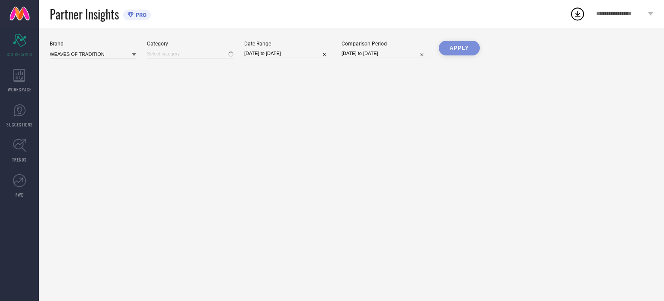
select select "7"
select select "2025"
select select "8"
select select "2025"
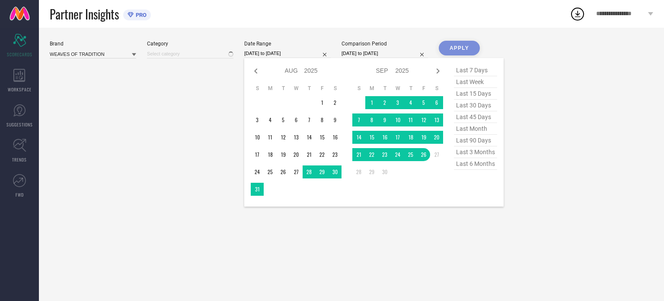
click at [263, 51] on input "[DATE] to [DATE]" at bounding box center [287, 53] width 87 height 9
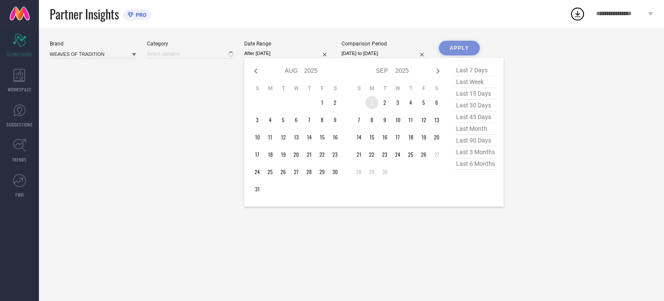
click at [368, 103] on td "1" at bounding box center [372, 102] width 13 height 13
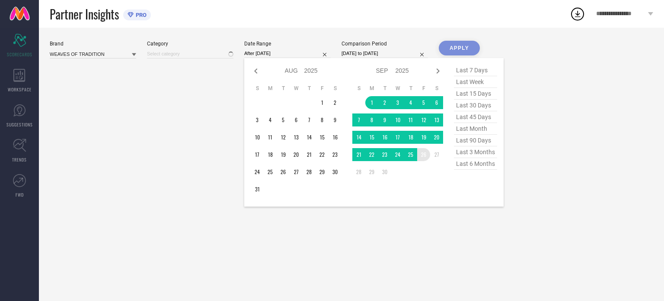
type input "[DATE] to [DATE]"
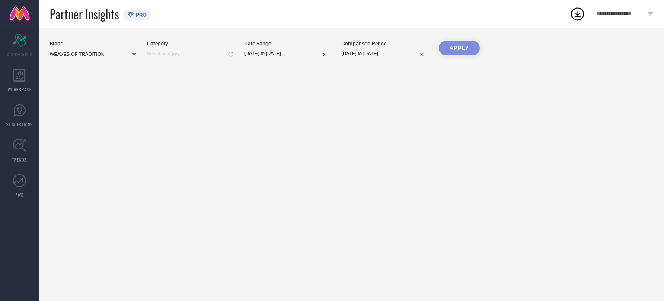
click at [460, 47] on div "APPLY" at bounding box center [459, 53] width 41 height 24
click at [453, 48] on div "APPLY" at bounding box center [459, 53] width 41 height 24
click at [461, 50] on div "APPLY" at bounding box center [459, 53] width 41 height 24
click at [462, 49] on div "APPLY" at bounding box center [459, 53] width 41 height 24
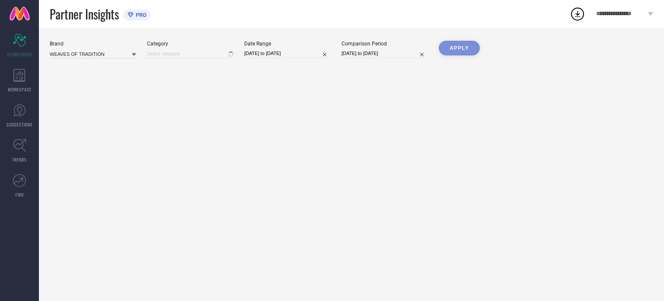
click at [448, 48] on div "APPLY" at bounding box center [459, 53] width 41 height 24
type input "All"
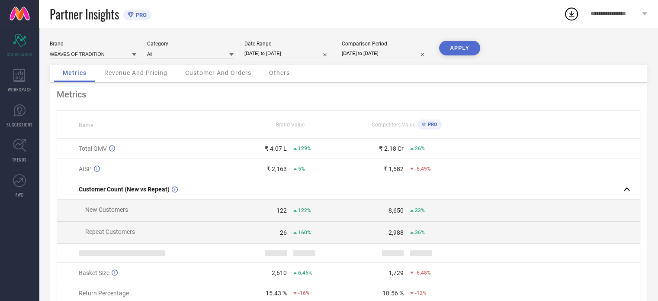
select select "7"
select select "2025"
select select "8"
select select "2025"
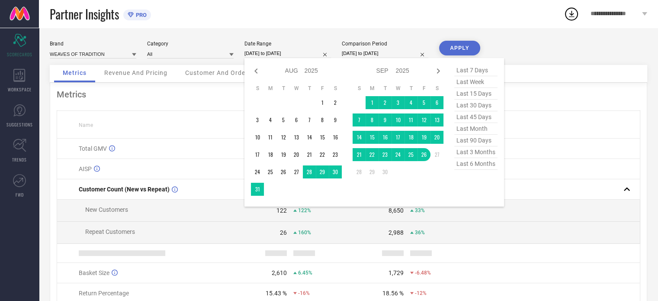
click at [282, 57] on input "[DATE] to [DATE]" at bounding box center [287, 53] width 87 height 9
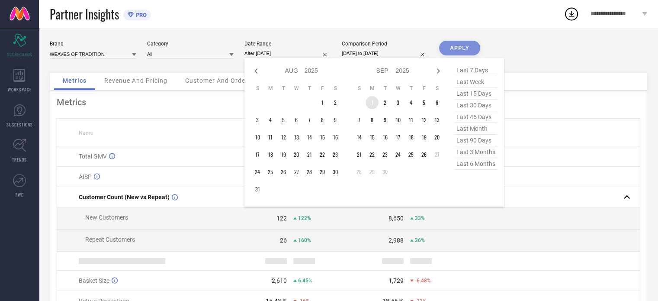
click at [369, 101] on td "1" at bounding box center [372, 102] width 13 height 13
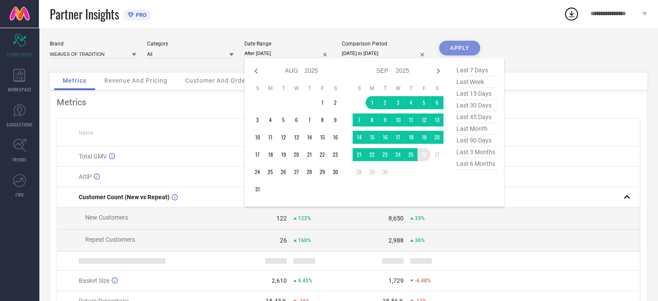
type input "[DATE] to [DATE]"
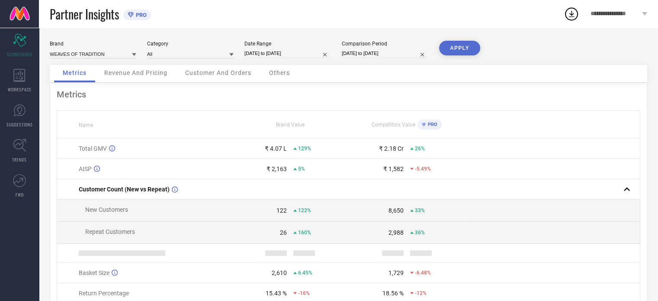
click at [467, 47] on button "APPLY" at bounding box center [459, 48] width 41 height 15
select select "7"
select select "2024"
select select "8"
select select "2024"
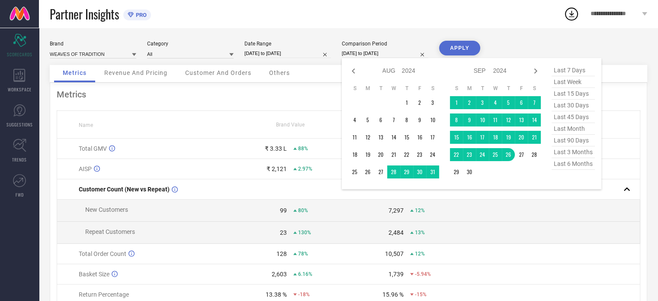
click at [381, 51] on input "[DATE] to [DATE]" at bounding box center [385, 53] width 87 height 9
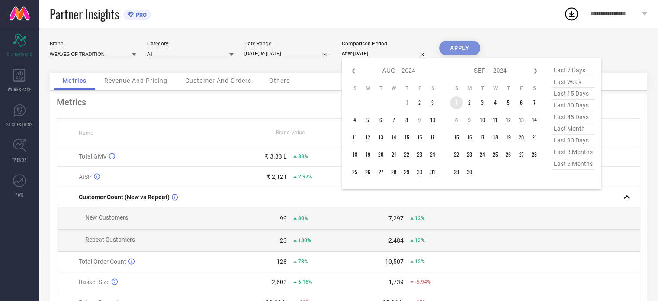
click at [456, 101] on td "1" at bounding box center [456, 102] width 13 height 13
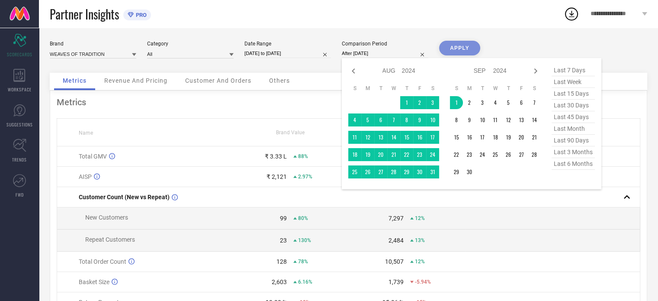
click at [560, 130] on span "last month" at bounding box center [573, 129] width 43 height 12
type input "01-08-2025 to 31-08-2025"
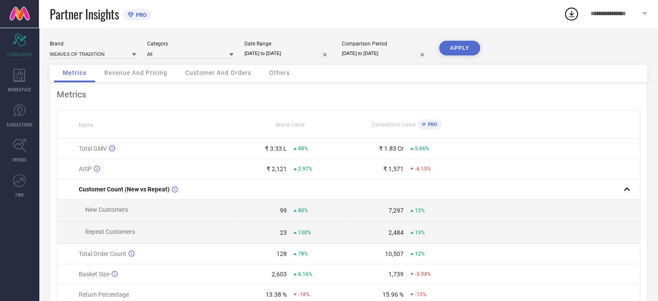
click at [276, 50] on input "[DATE] to [DATE]" at bounding box center [287, 53] width 87 height 9
select select "8"
select select "2025"
select select "9"
select select "2025"
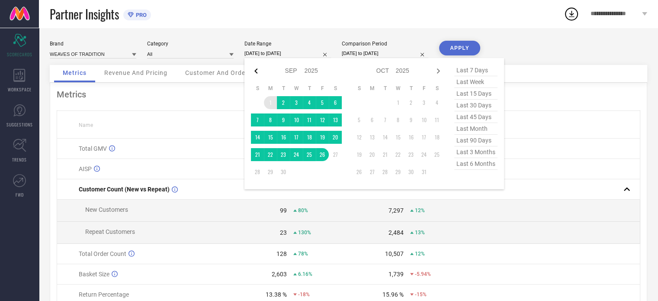
click at [257, 71] on icon at bounding box center [256, 71] width 10 height 10
select select "7"
select select "2025"
select select "8"
select select "2025"
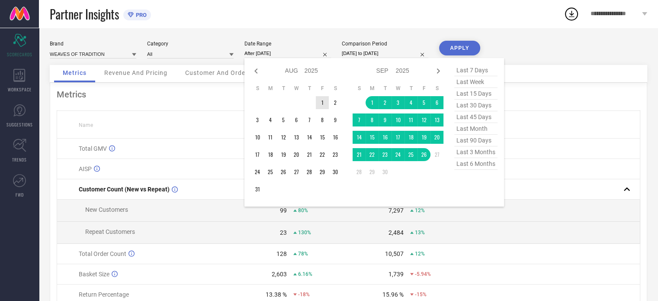
click at [320, 101] on td "1" at bounding box center [322, 102] width 13 height 13
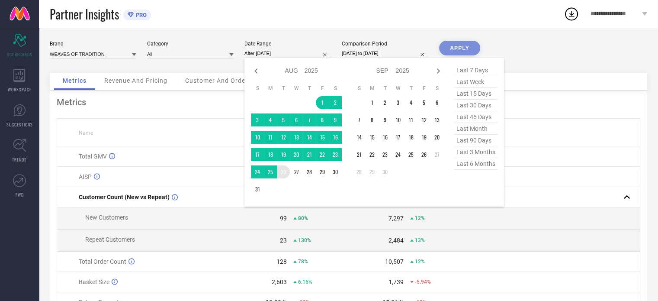
type input "01-08-2025 to 26-08-2025"
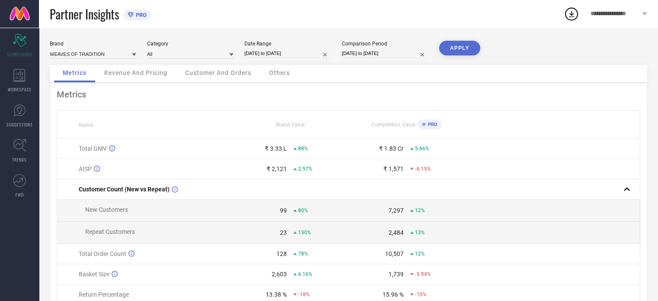
click at [454, 43] on button "APPLY" at bounding box center [459, 48] width 41 height 15
select select "7"
select select "2025"
select select "8"
select select "2025"
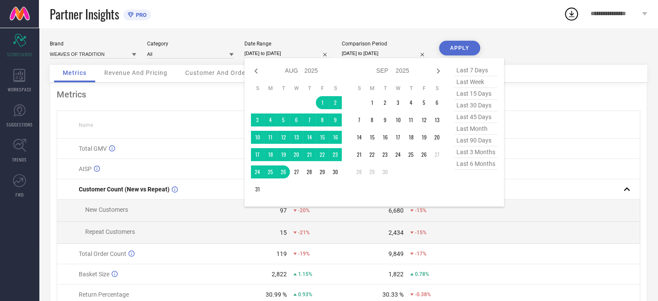
click at [263, 54] on input "01-08-2025 to 26-08-2025" at bounding box center [287, 53] width 87 height 9
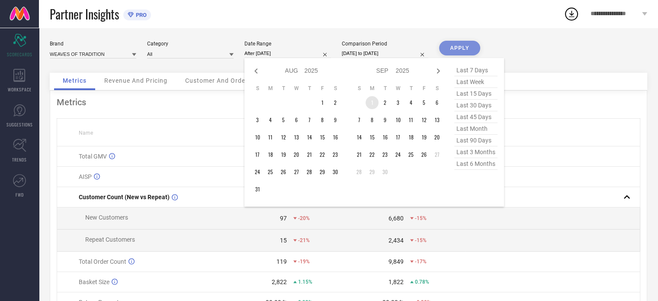
click at [372, 101] on td "1" at bounding box center [372, 102] width 13 height 13
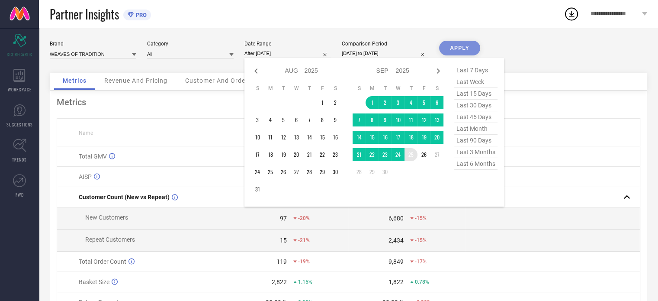
type input "[DATE] to [DATE]"
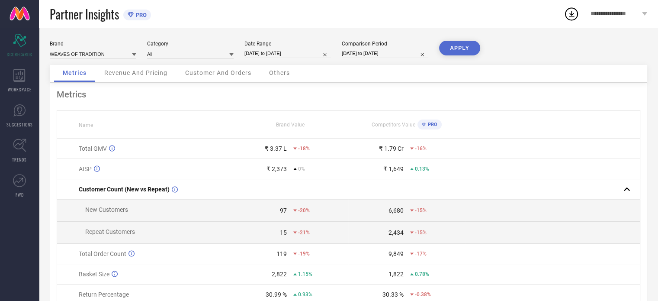
click at [462, 47] on button "APPLY" at bounding box center [459, 48] width 41 height 15
click at [269, 46] on div "Date Range" at bounding box center [287, 44] width 87 height 6
select select "8"
select select "2025"
select select "9"
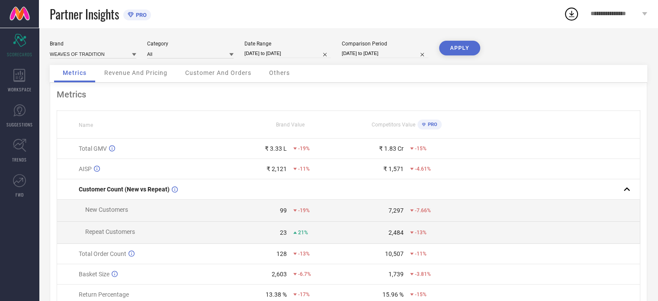
select select "2025"
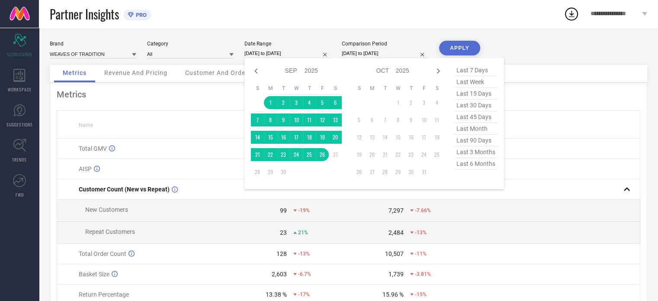
click at [276, 51] on input "[DATE] to [DATE]" at bounding box center [287, 53] width 87 height 9
click at [363, 56] on input "01-08-2025 to 31-08-2025" at bounding box center [385, 53] width 87 height 9
select select "7"
select select "2025"
select select "8"
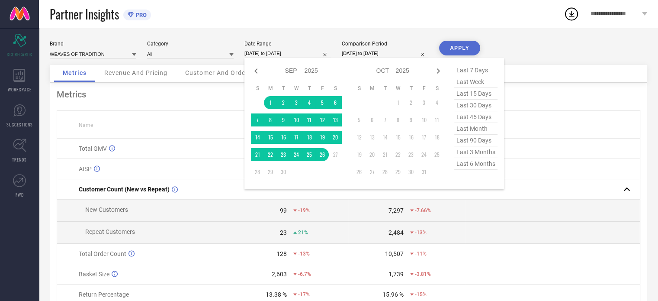
select select "2025"
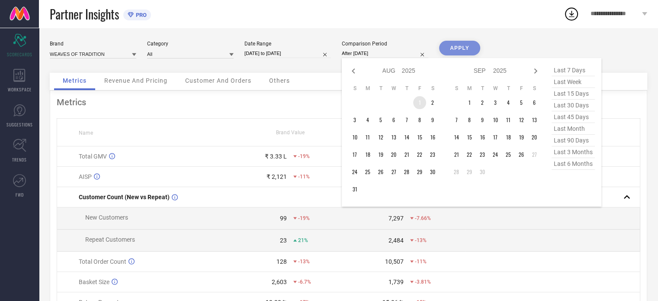
click at [420, 101] on td "1" at bounding box center [419, 102] width 13 height 13
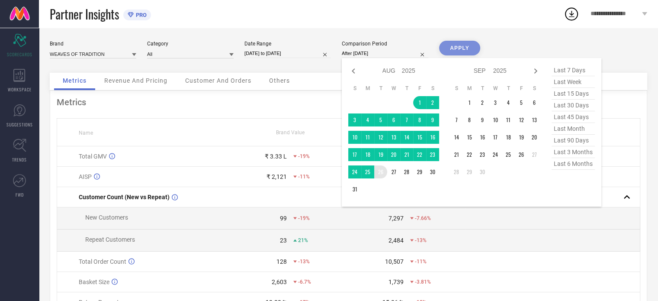
type input "01-08-2025 to 26-08-2025"
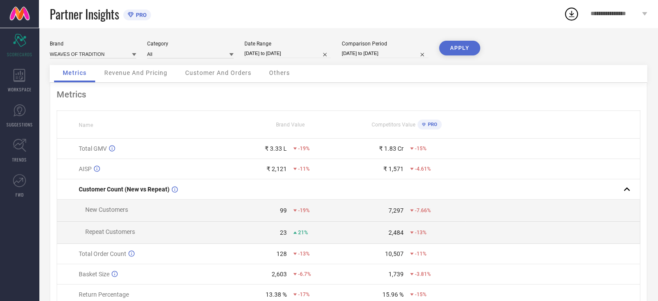
click at [459, 46] on button "APPLY" at bounding box center [459, 48] width 41 height 15
